Goal: Communication & Community: Submit feedback/report problem

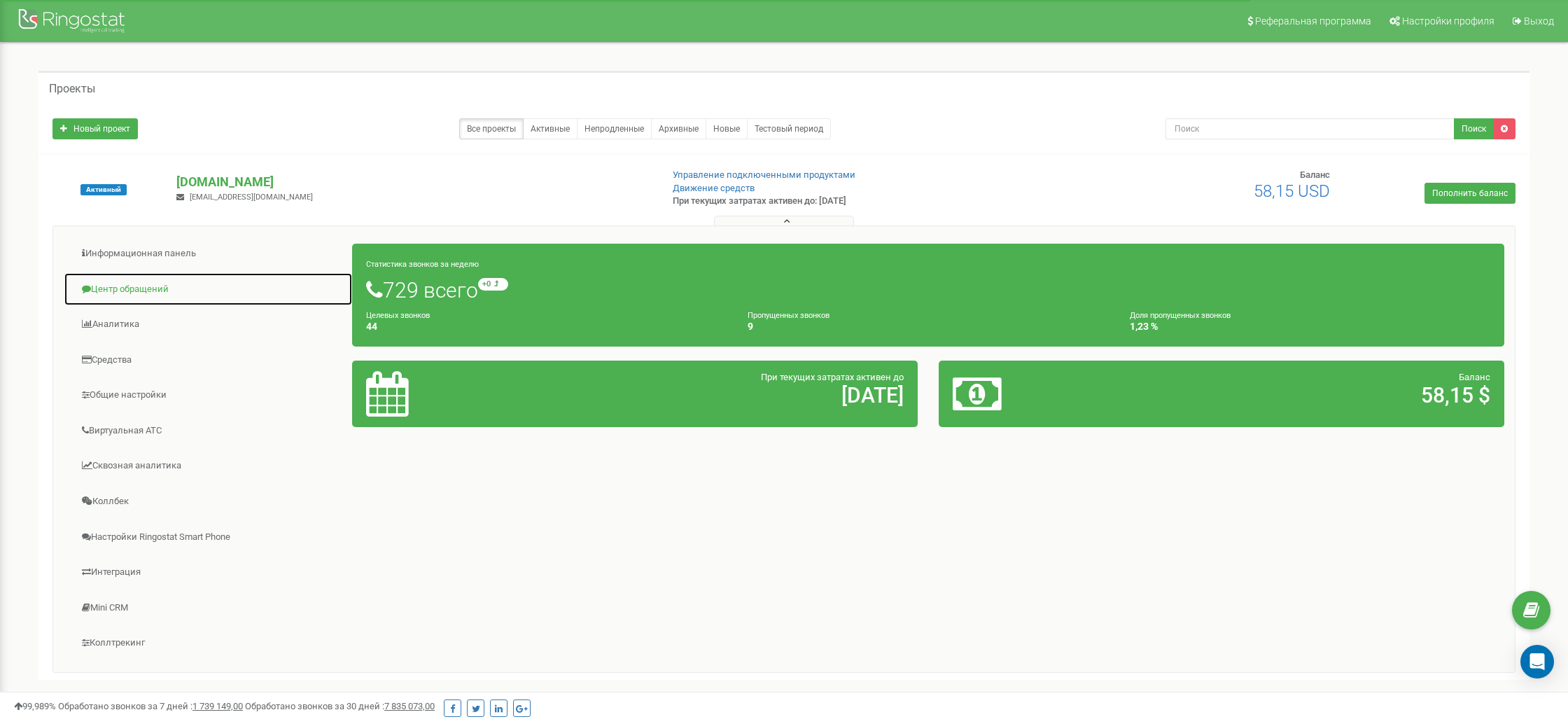
click at [121, 281] on link "Центр обращений" at bounding box center [208, 290] width 289 height 35
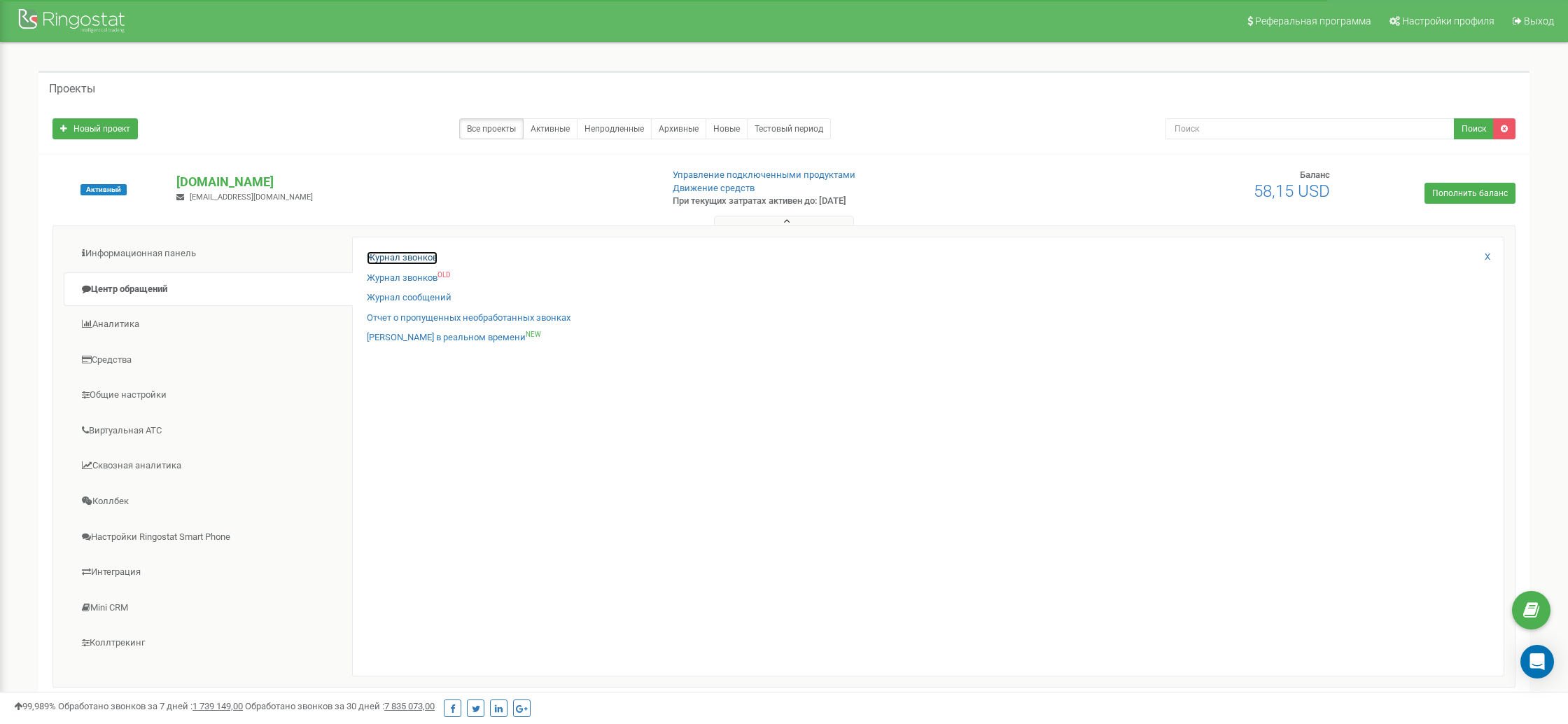
click at [405, 259] on link "Журнал звонков" at bounding box center [402, 258] width 70 height 14
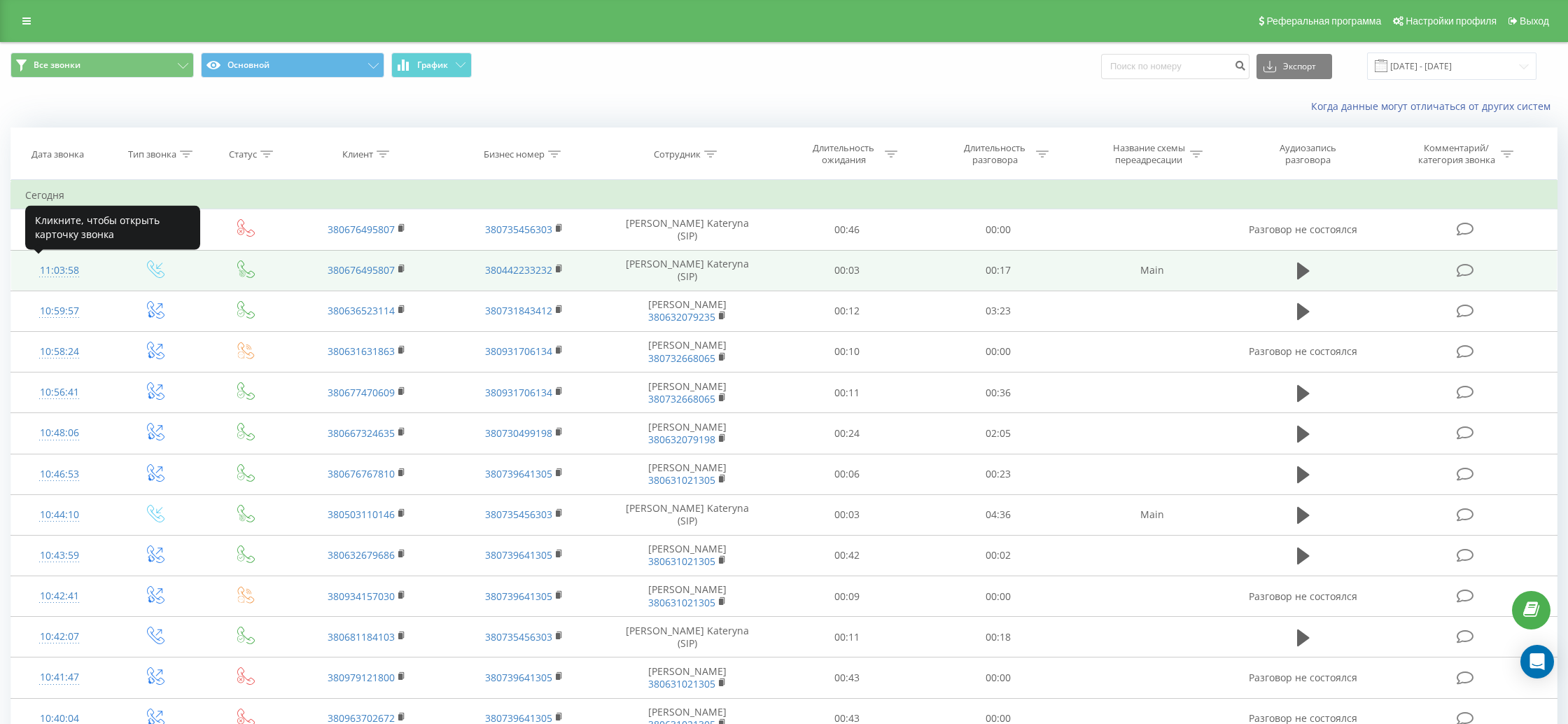
click at [71, 269] on div "11:03:58" at bounding box center [59, 271] width 68 height 27
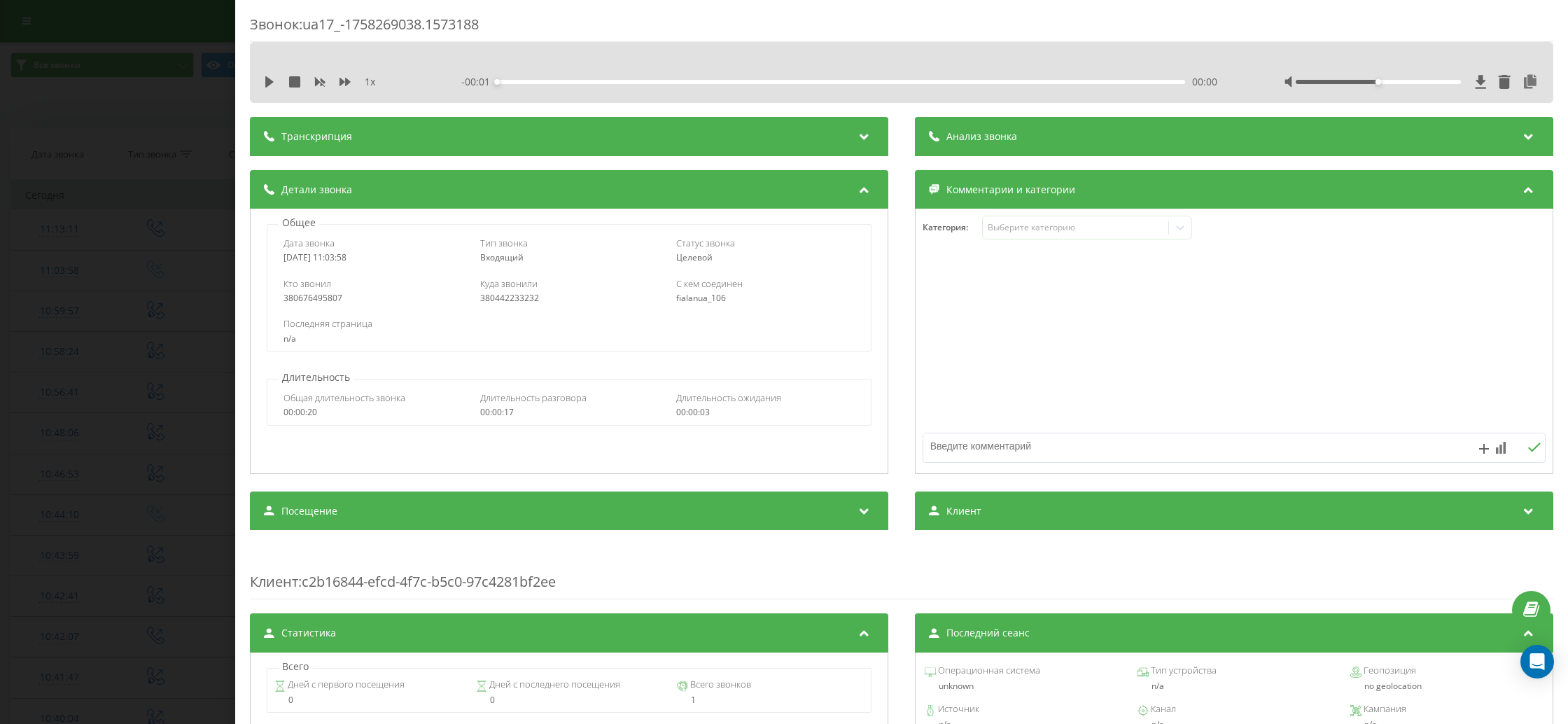
click at [196, 146] on div "Звонок : ua17_-1758269038.1573188 1 x - 00:01 00:00 00:00 Транскрипция Для анал…" at bounding box center [784, 362] width 1568 height 724
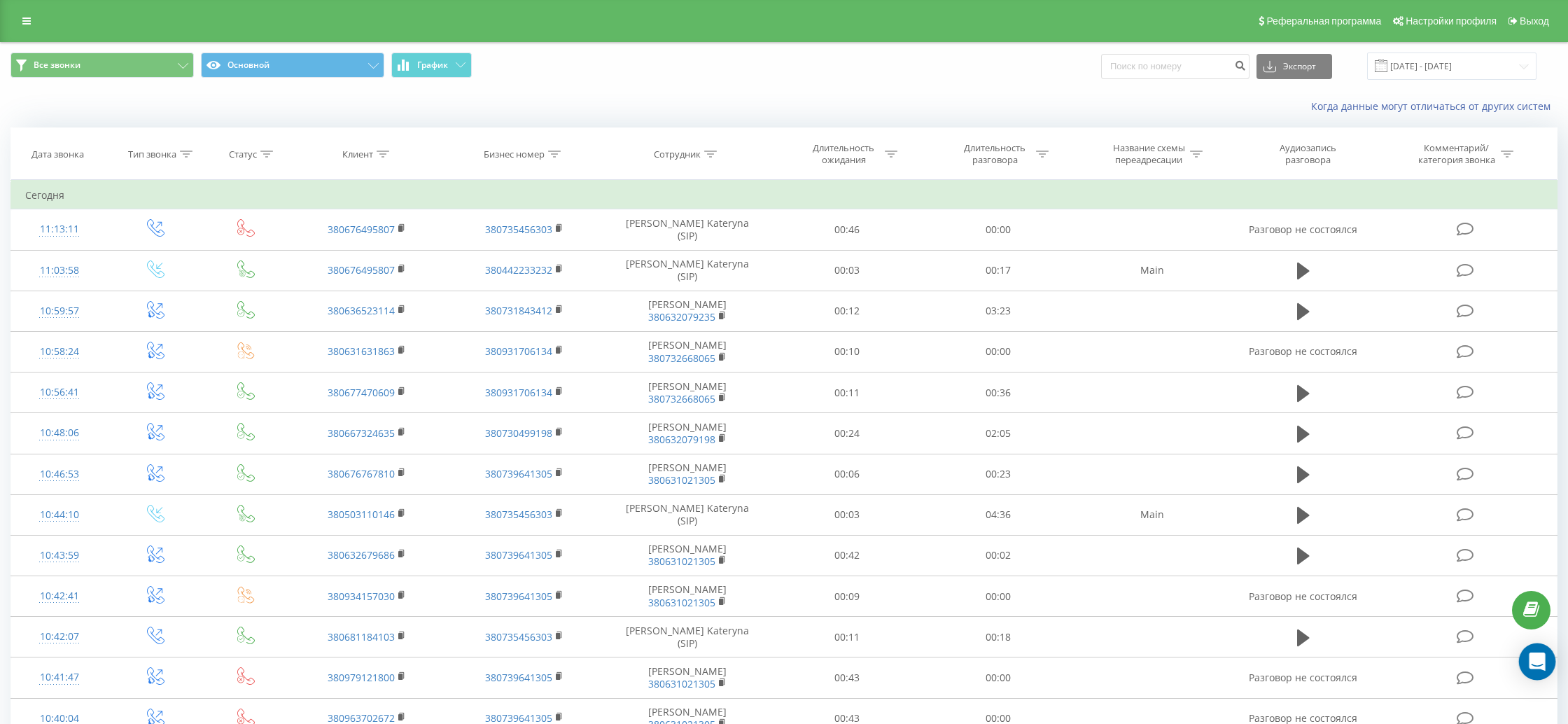
click at [1545, 665] on icon "Open Intercom Messenger" at bounding box center [1537, 662] width 18 height 18
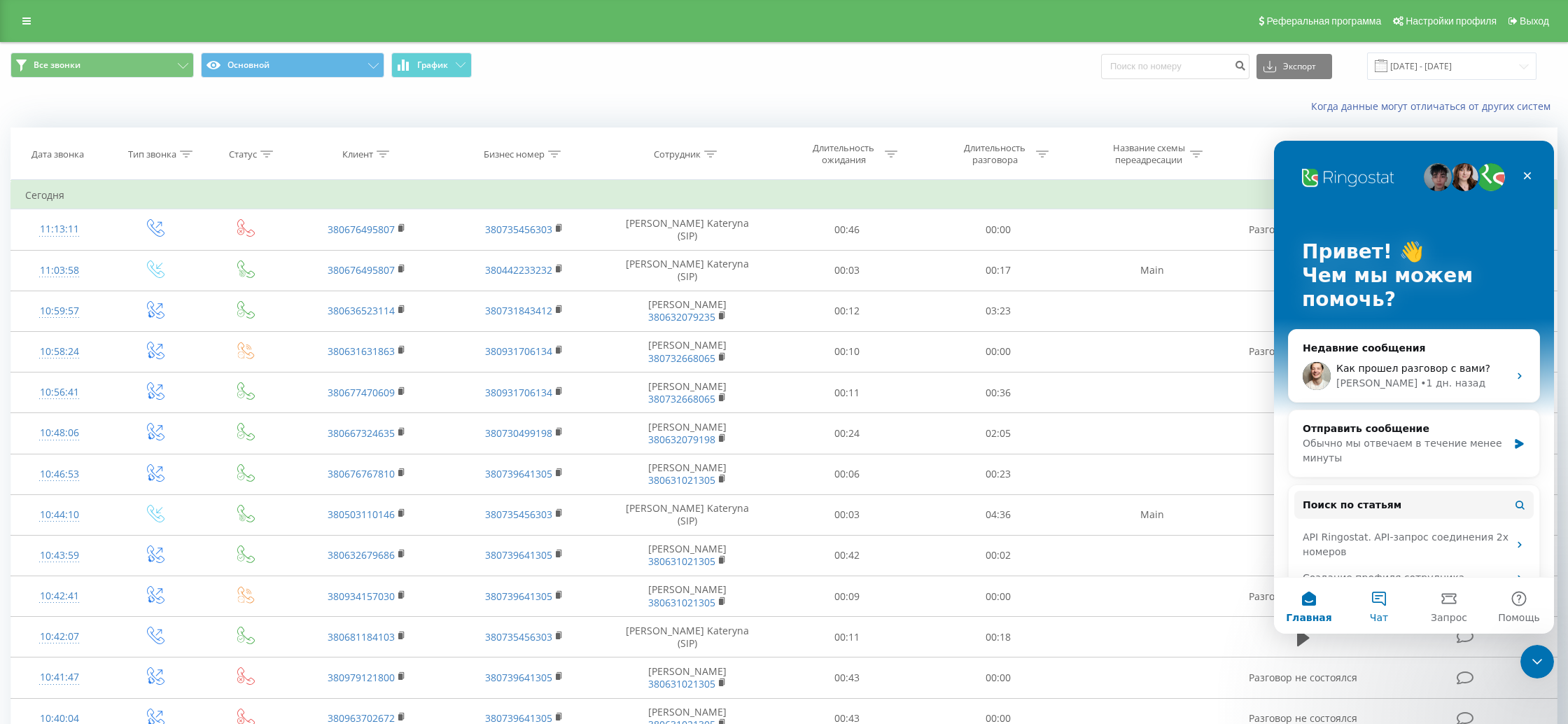
click at [1384, 593] on button "Чат" at bounding box center [1378, 605] width 70 height 56
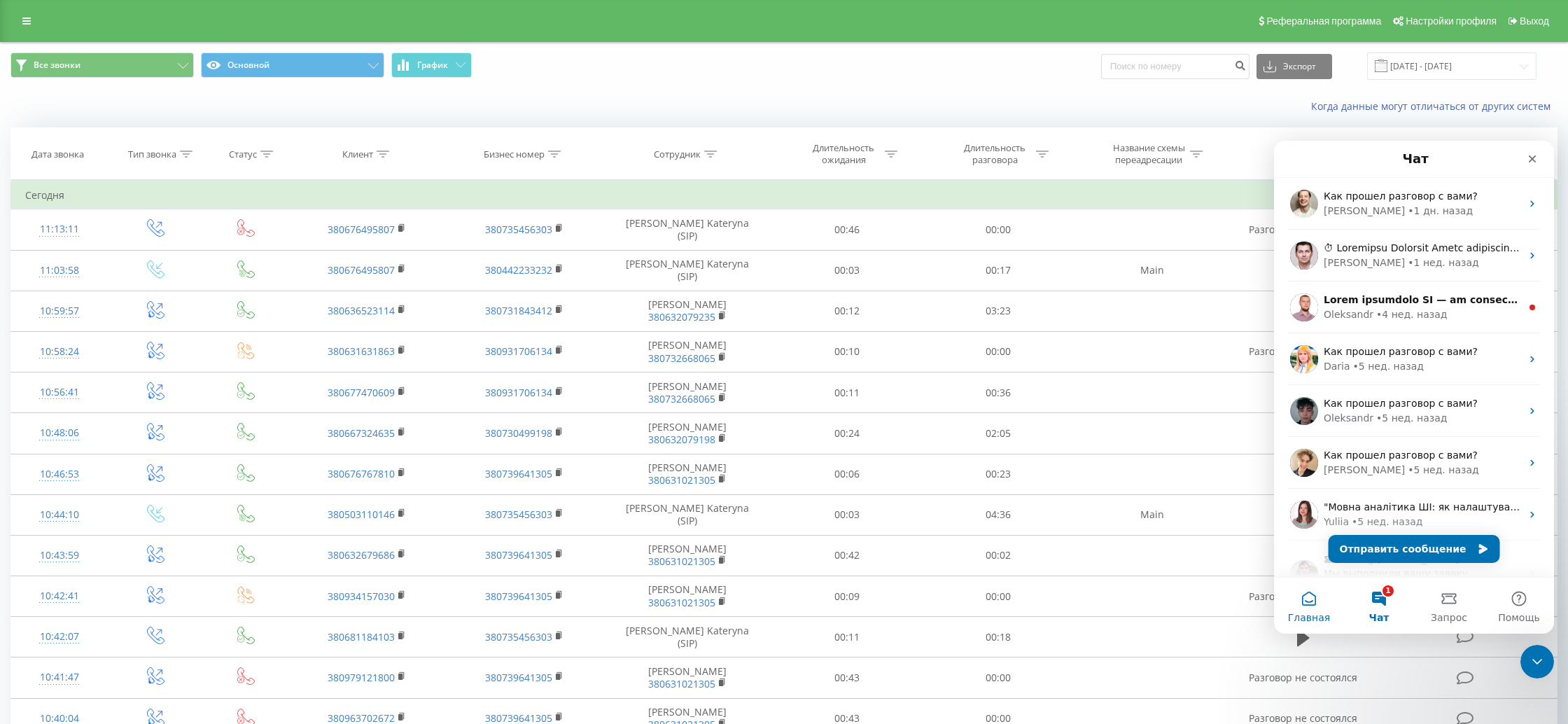
click at [1306, 608] on button "Главная" at bounding box center [1309, 605] width 70 height 56
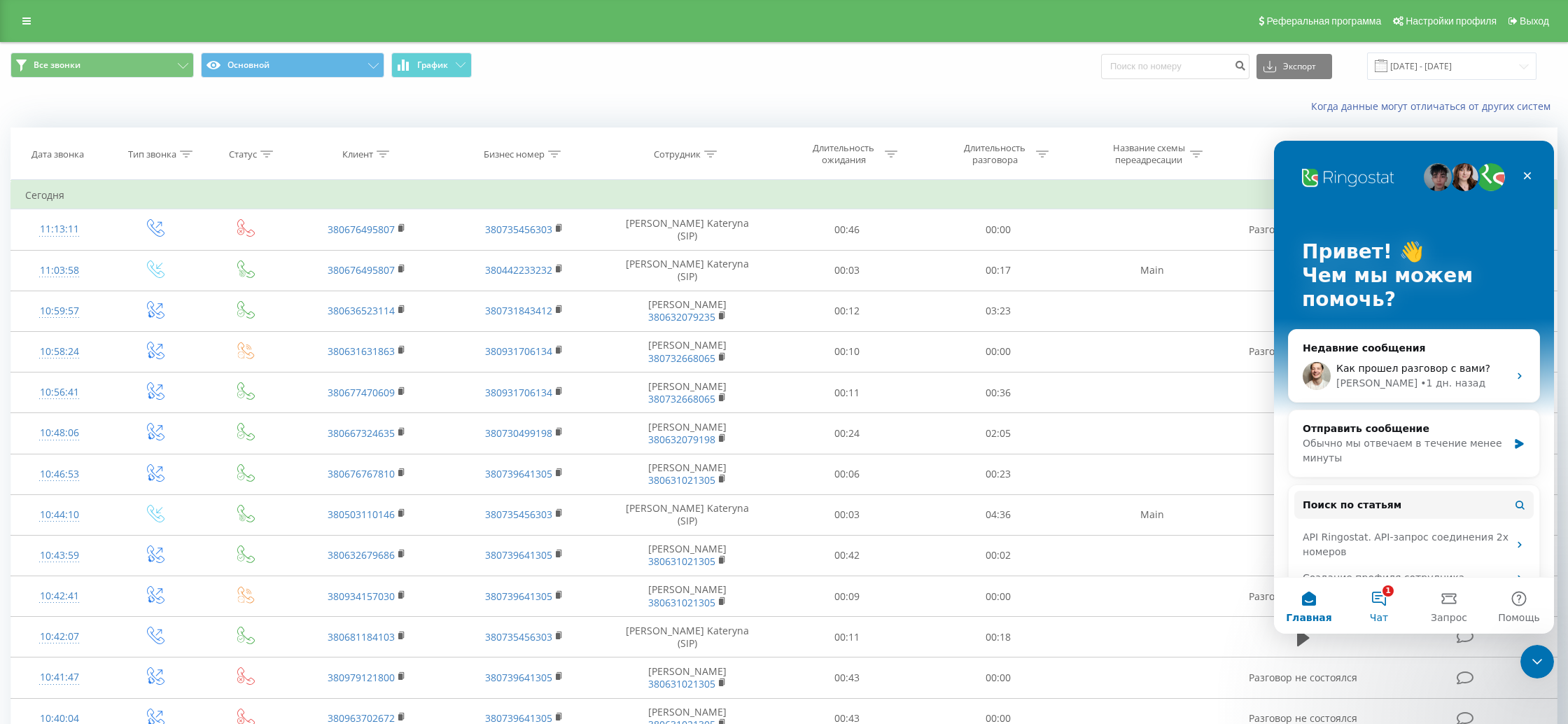
click at [1383, 590] on button "1 Чат" at bounding box center [1378, 605] width 70 height 56
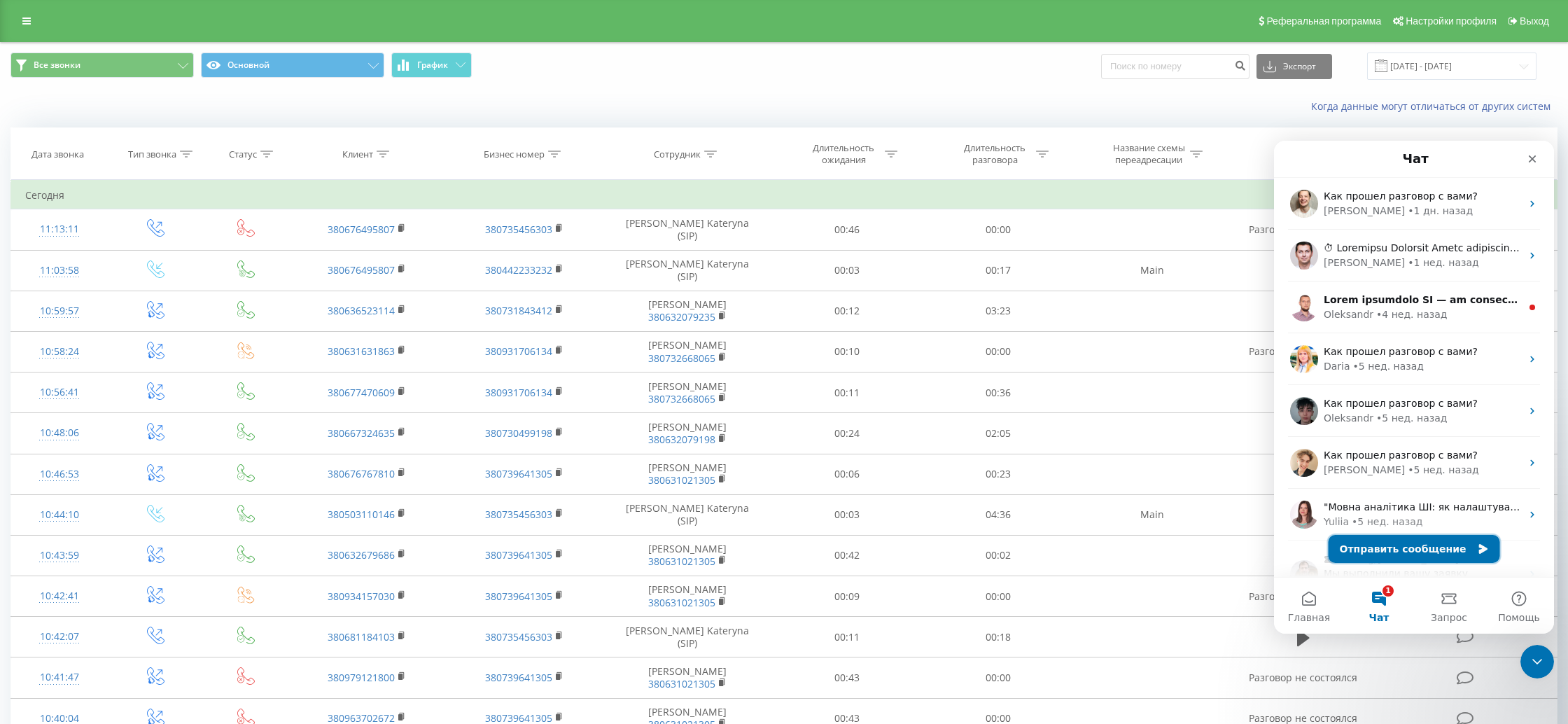
click at [1387, 551] on button "Отправить сообщение" at bounding box center [1414, 548] width 172 height 28
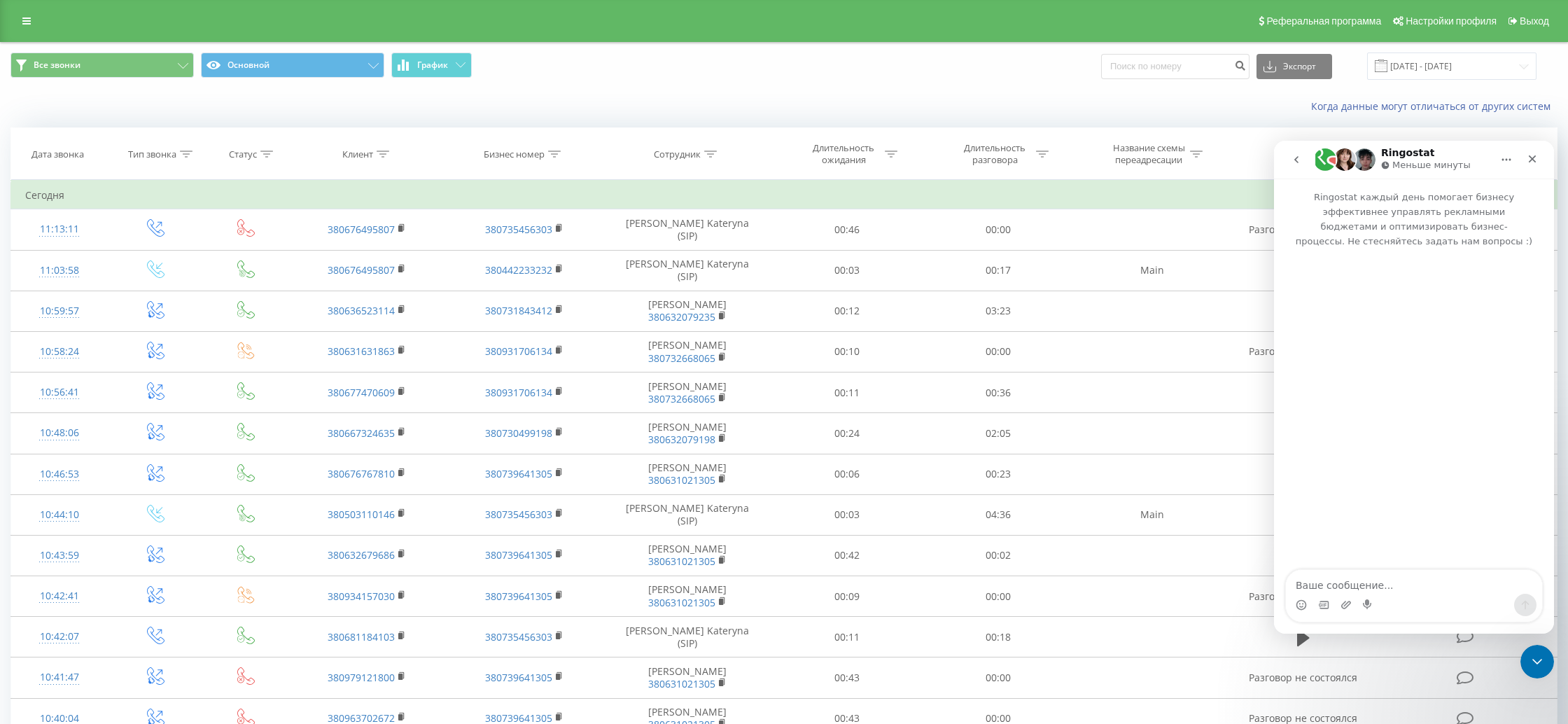
click at [1378, 584] on textarea "Ваше сообщение..." at bounding box center [1414, 582] width 256 height 24
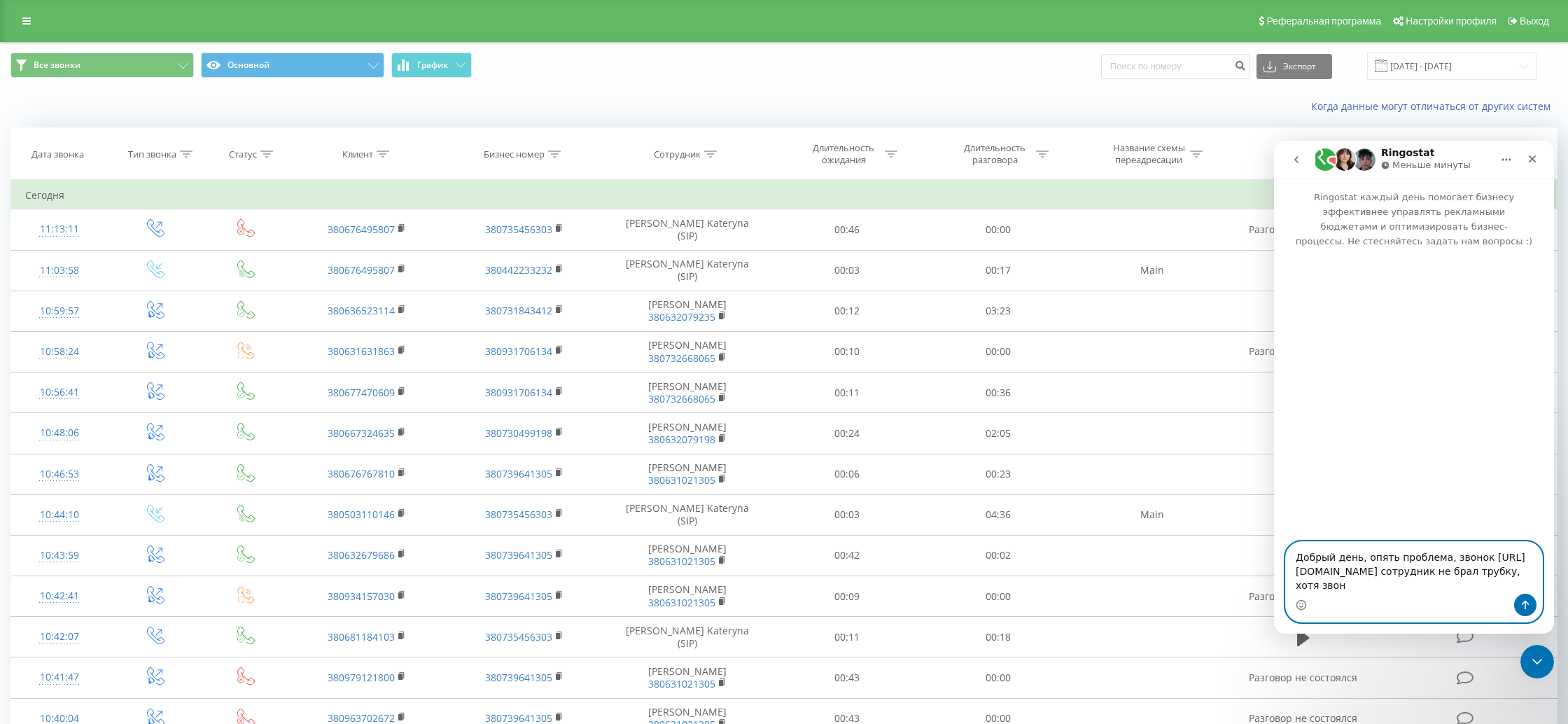
scroll to position [23, 0]
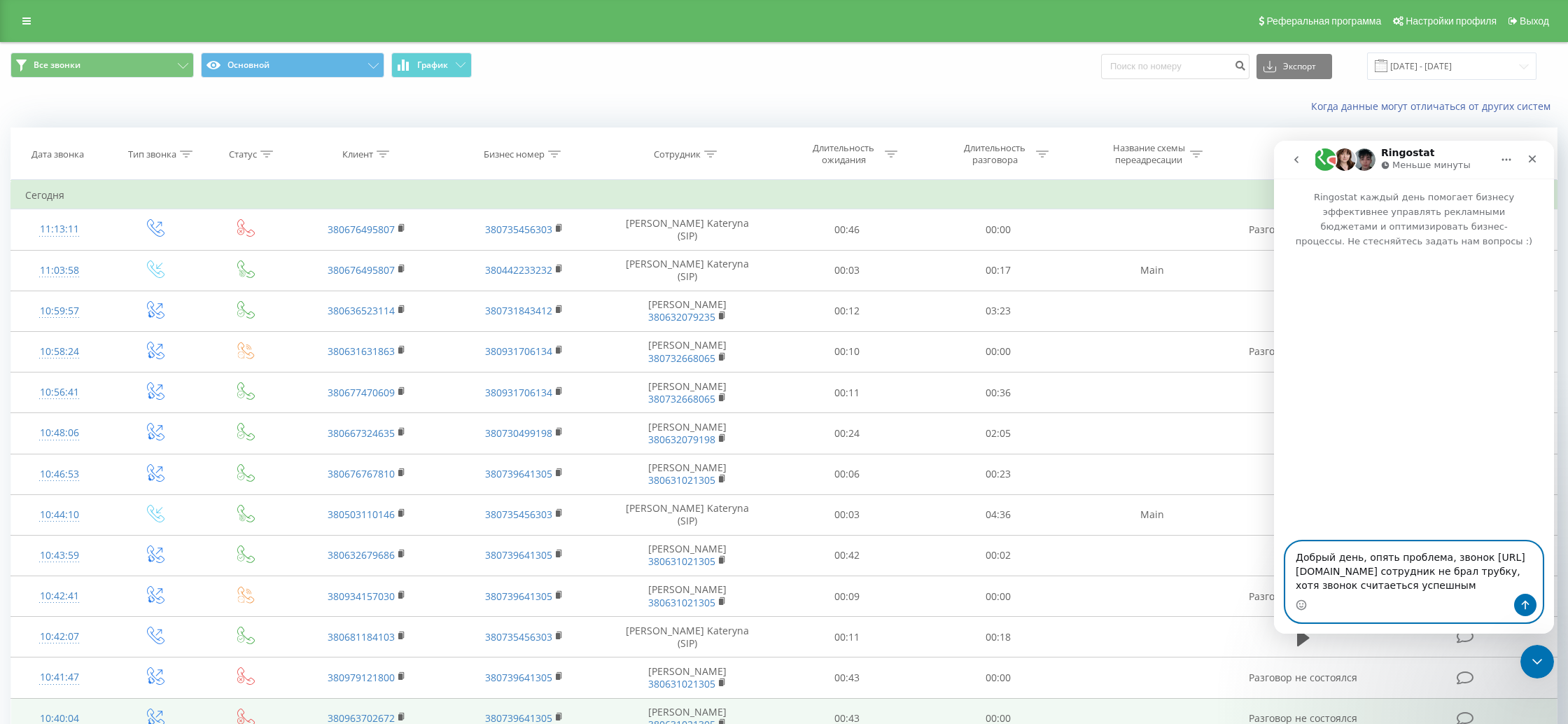
type textarea "Добрый день, опять проблема, звонок [URL][DOMAIN_NAME] сотрудник не брал трубку…"
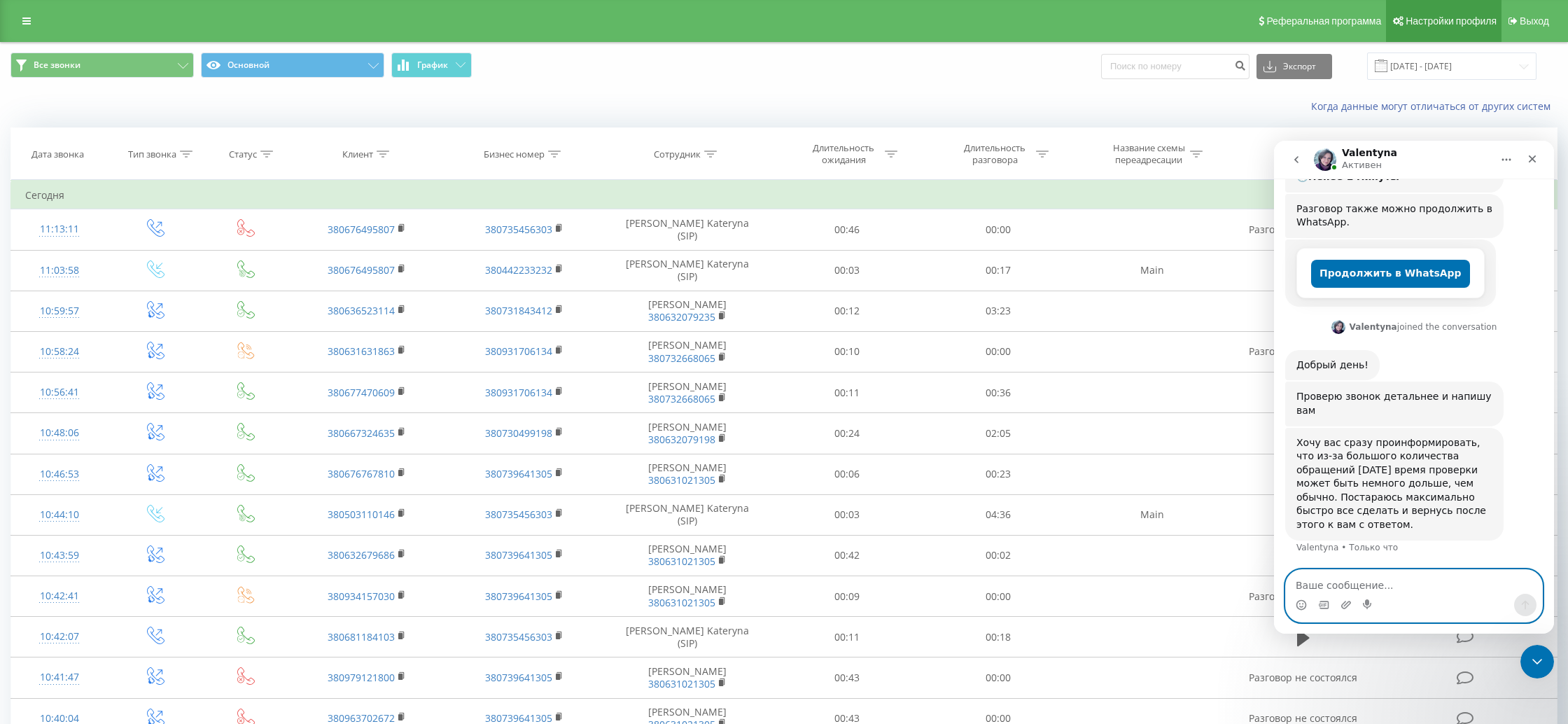
scroll to position [358, 0]
